Goal: Check status

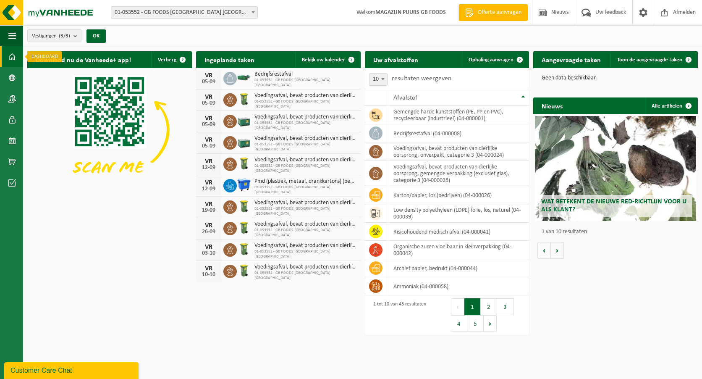
click at [13, 59] on span at bounding box center [12, 56] width 8 height 21
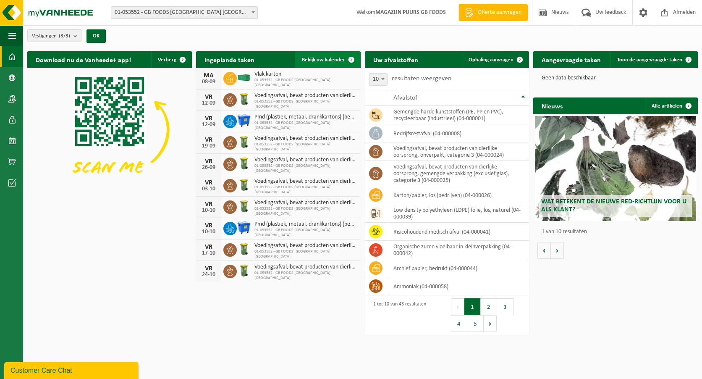
click at [328, 63] on link "Bekijk uw kalender" at bounding box center [327, 59] width 65 height 17
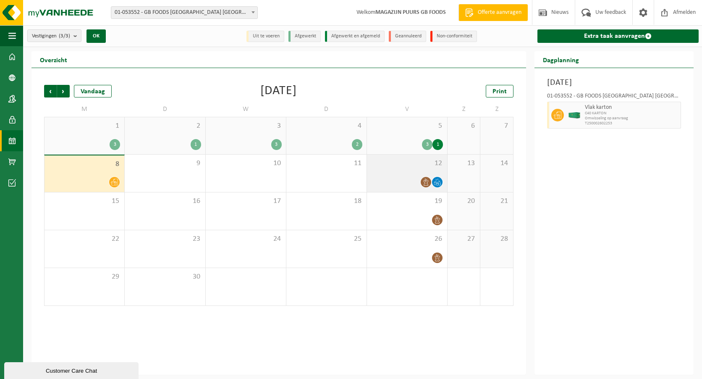
click at [399, 177] on div at bounding box center [407, 181] width 72 height 11
